Goal: Transaction & Acquisition: Purchase product/service

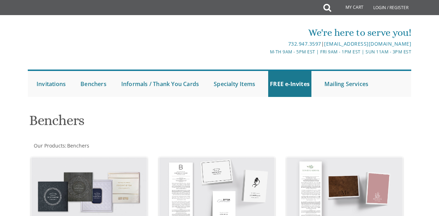
scroll to position [203, 0]
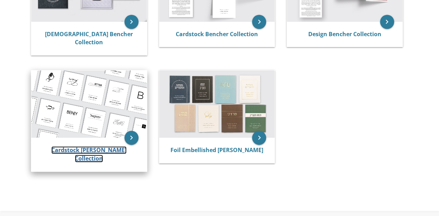
click at [85, 146] on link "Cardstock [PERSON_NAME] Collection" at bounding box center [88, 154] width 75 height 16
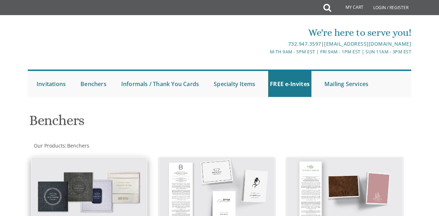
scroll to position [203, 0]
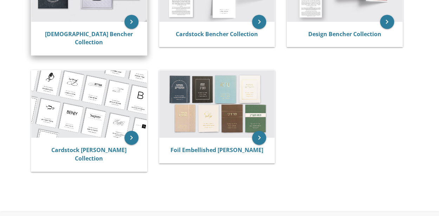
click at [91, 25] on div "[DEMOGRAPHIC_DATA] Bencher Collection" at bounding box center [89, 39] width 116 height 34
click at [84, 39] on div "[DEMOGRAPHIC_DATA] Bencher Collection" at bounding box center [89, 39] width 116 height 34
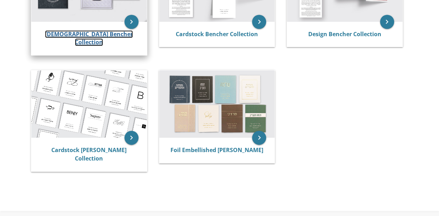
click at [85, 35] on link "Judaica Bencher Collection" at bounding box center [89, 38] width 88 height 16
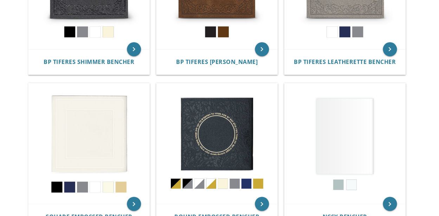
scroll to position [406, 0]
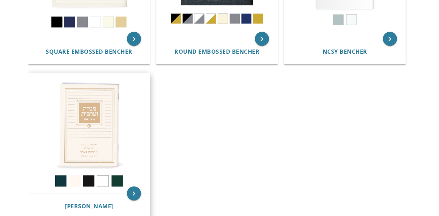
click at [117, 123] on img at bounding box center [88, 133] width 121 height 121
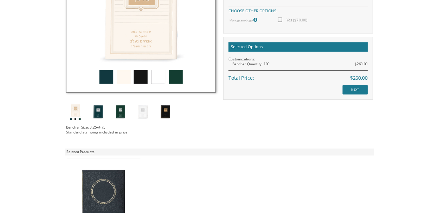
scroll to position [290, 0]
